Goal: Task Accomplishment & Management: Use online tool/utility

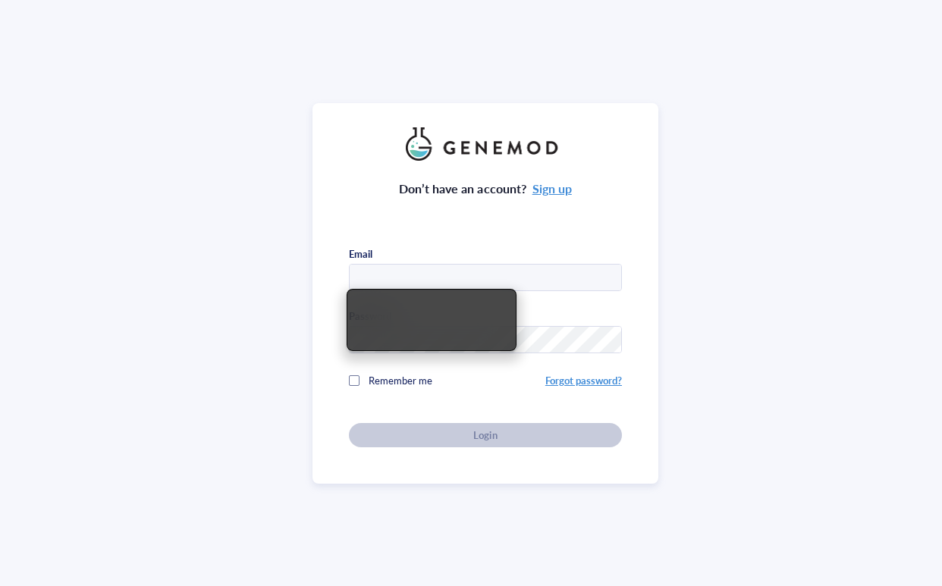
type input "[EMAIL_ADDRESS][DOMAIN_NAME]"
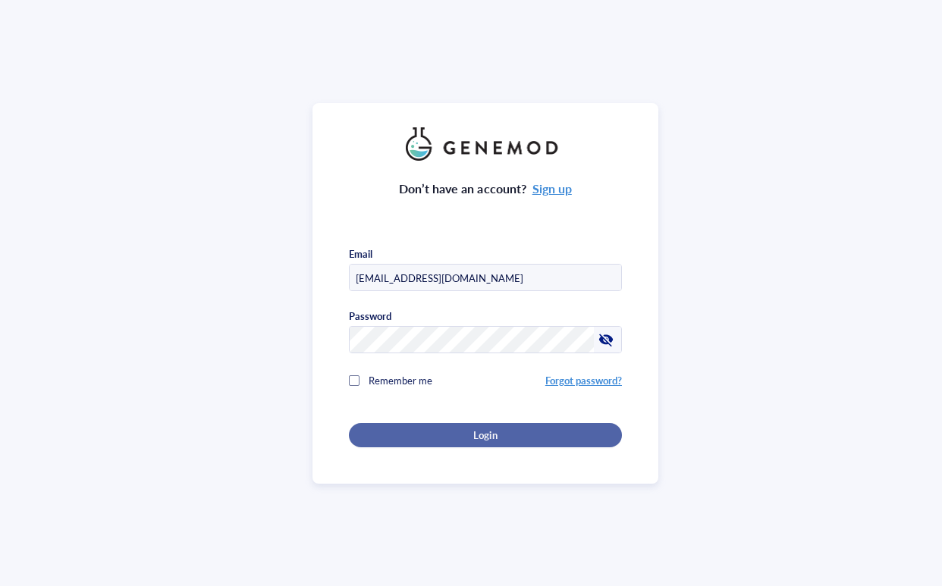
click at [602, 441] on button "Login" at bounding box center [485, 435] width 273 height 24
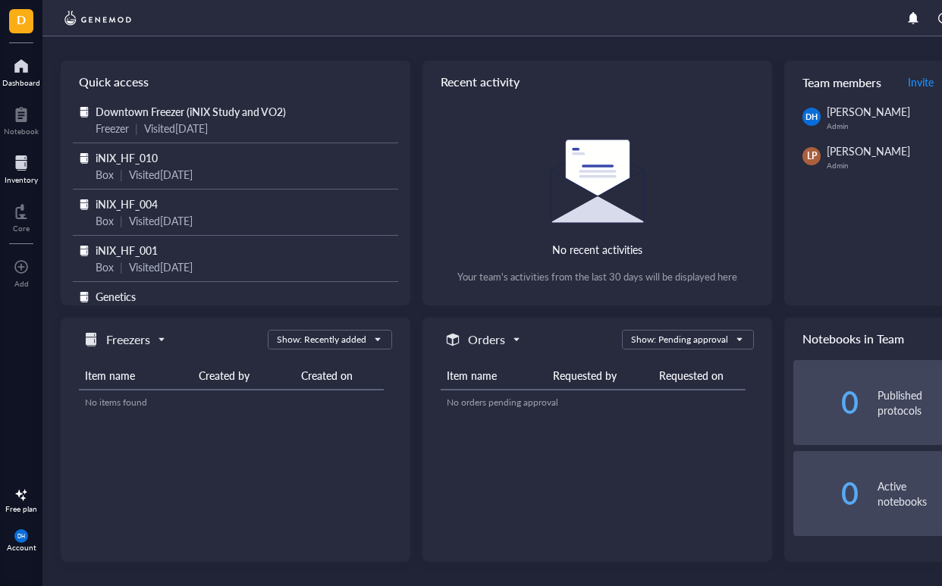
click at [17, 158] on div at bounding box center [21, 163] width 33 height 24
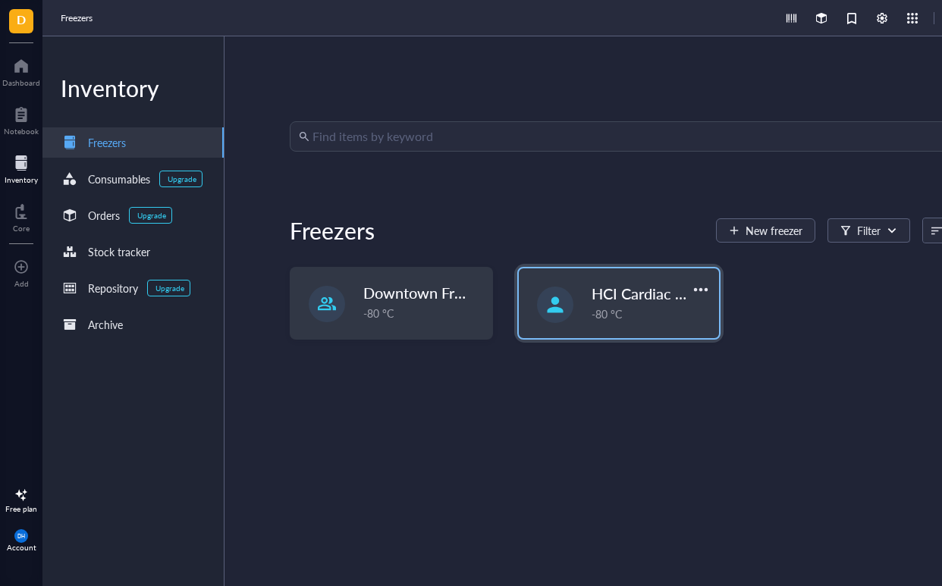
click at [570, 302] on div at bounding box center [555, 305] width 36 height 36
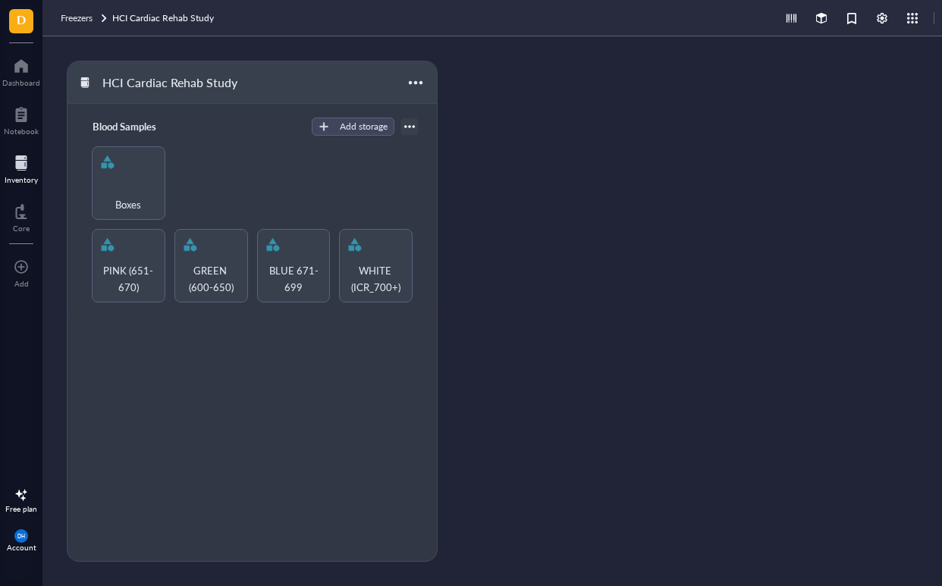
click at [408, 132] on div at bounding box center [410, 127] width 18 height 18
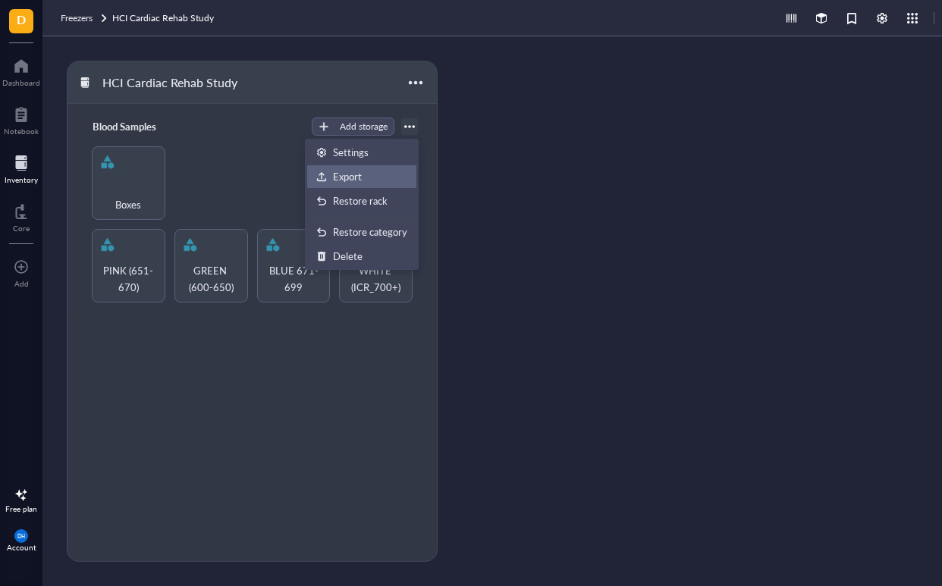
click at [364, 177] on div "Export" at bounding box center [361, 177] width 91 height 14
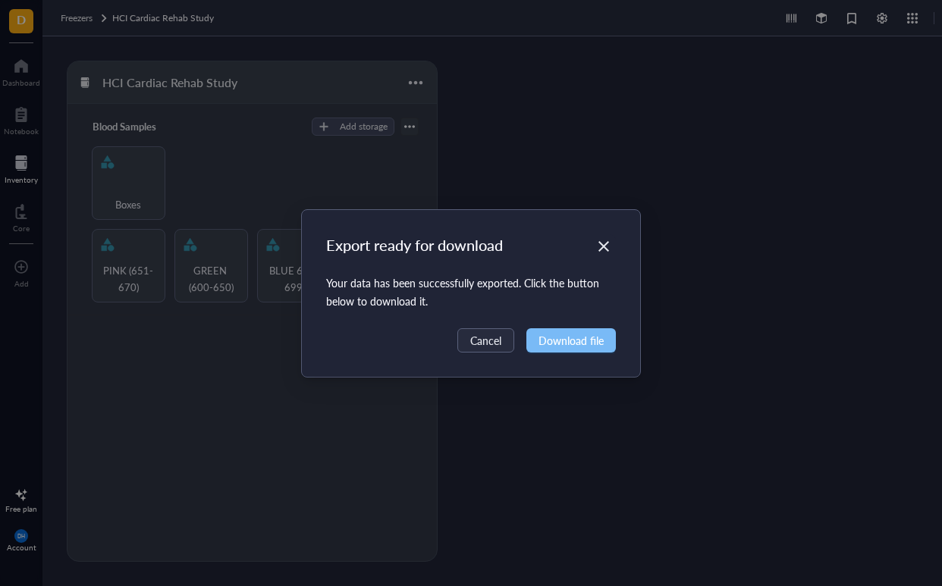
click at [579, 346] on span "Download file" at bounding box center [571, 340] width 65 height 17
